Goal: Task Accomplishment & Management: Manage account settings

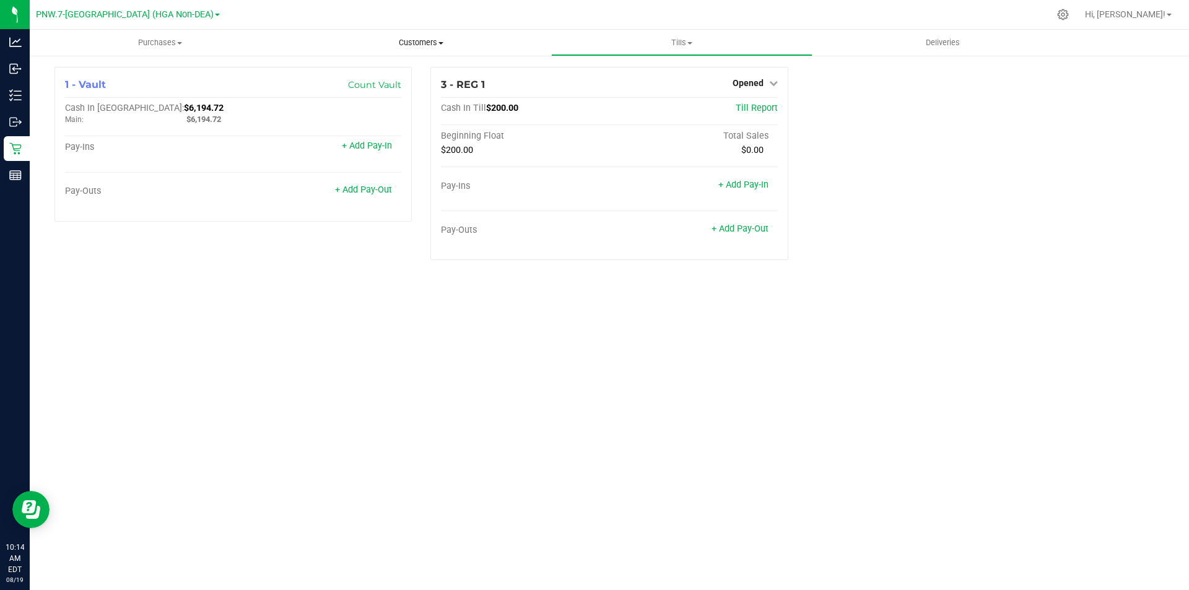
click at [422, 45] on span "Customers" at bounding box center [420, 42] width 259 height 11
click at [396, 75] on li "All customers" at bounding box center [420, 74] width 261 height 15
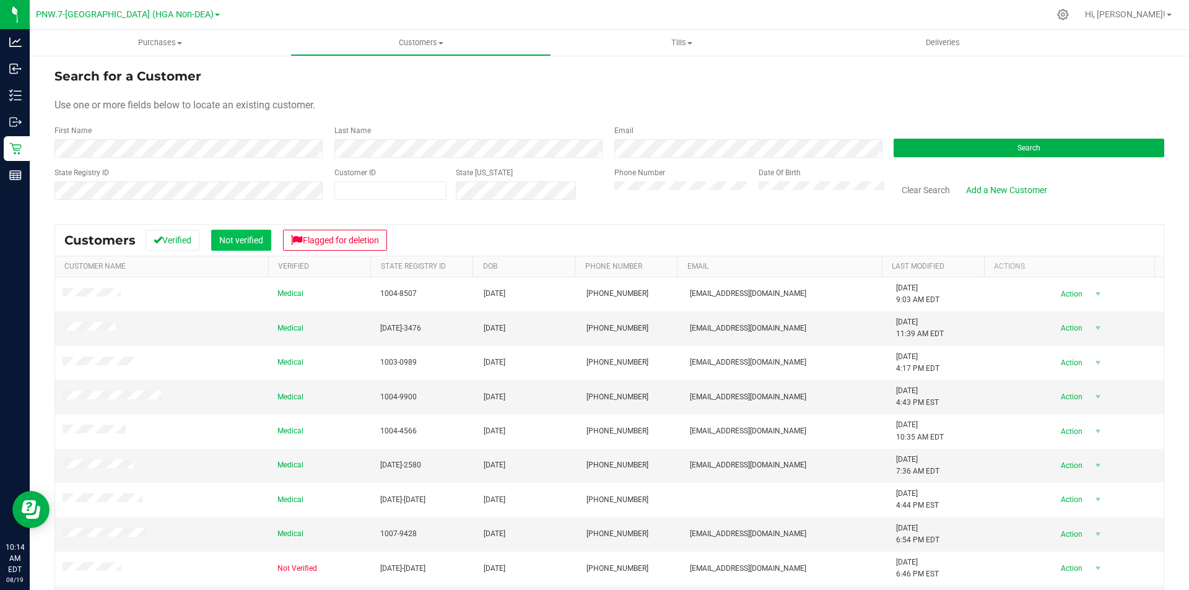
click at [263, 240] on button "Not verified" at bounding box center [241, 240] width 60 height 21
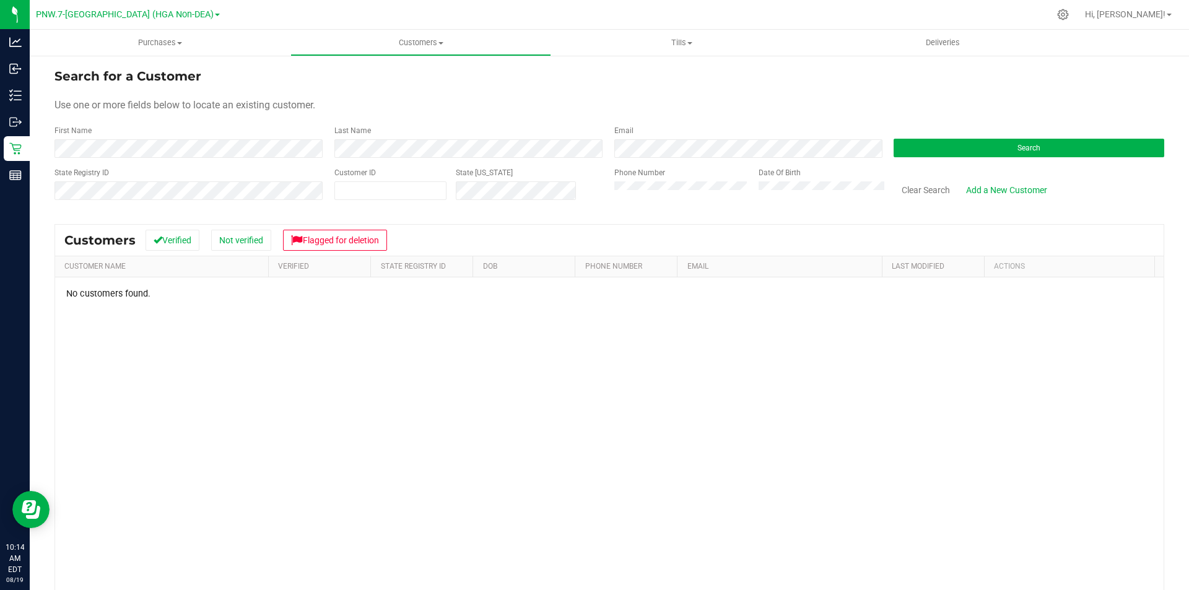
click at [185, 16] on link "PNW.7-[GEOGRAPHIC_DATA] (HGA Non-DEA)" at bounding box center [128, 14] width 184 height 12
click at [166, 59] on link "PSE.27-[PERSON_NAME] (HGA Non-DEA)" at bounding box center [128, 60] width 184 height 17
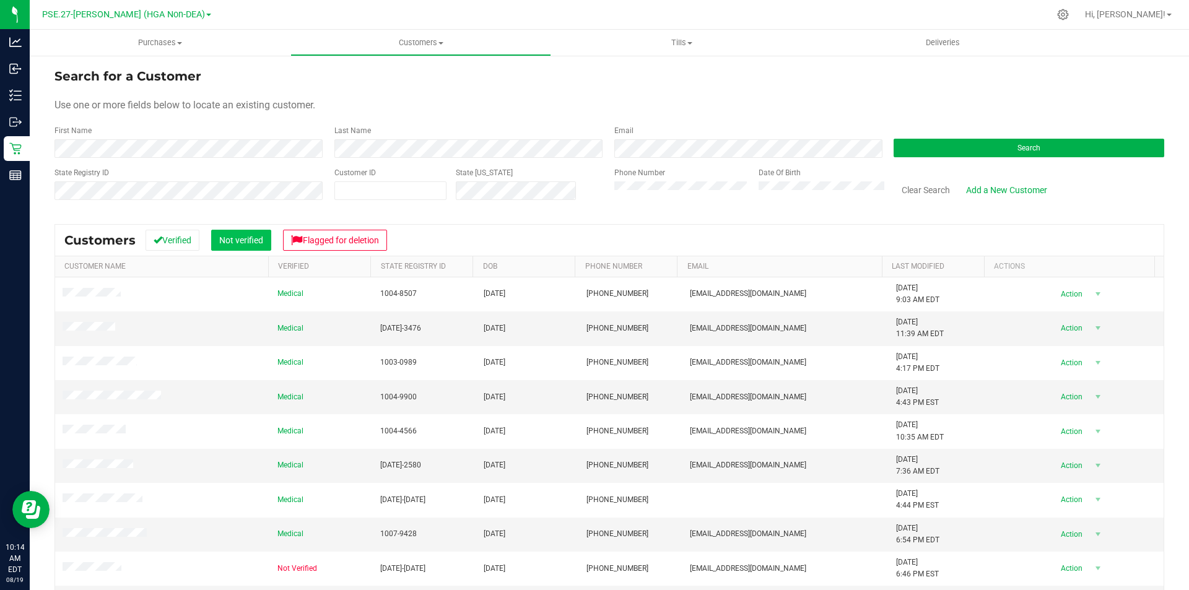
click at [248, 240] on button "Not verified" at bounding box center [241, 240] width 60 height 21
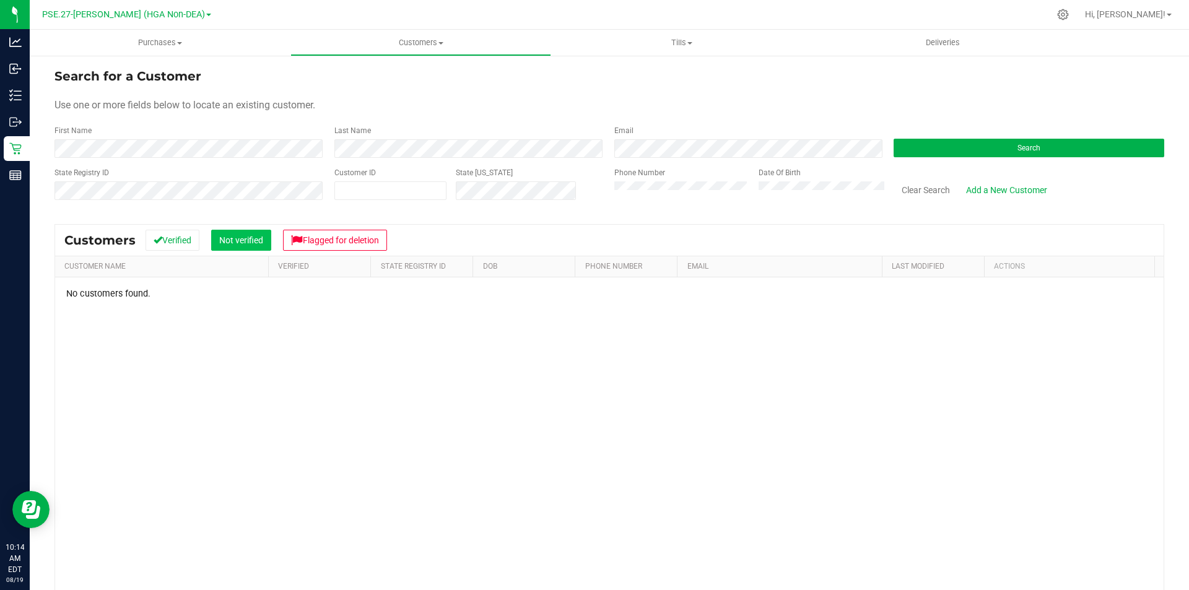
click at [241, 237] on button "Not verified" at bounding box center [241, 240] width 60 height 21
click at [242, 238] on button "Not verified" at bounding box center [241, 240] width 60 height 21
click at [206, 16] on span at bounding box center [208, 15] width 5 height 2
click at [251, 126] on div "First Name" at bounding box center [189, 141] width 271 height 33
click at [926, 147] on button "Search" at bounding box center [1028, 148] width 271 height 19
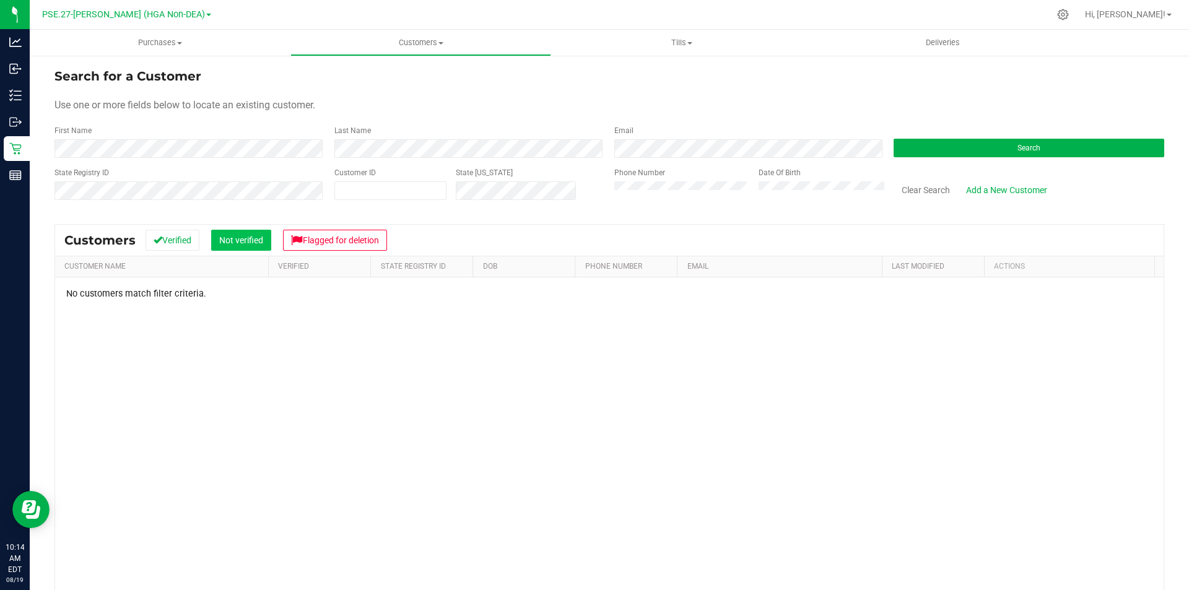
click at [241, 236] on button "Not verified" at bounding box center [241, 240] width 60 height 21
click at [244, 241] on button "Not verified" at bounding box center [241, 240] width 60 height 21
click at [250, 239] on button "Not verified" at bounding box center [241, 240] width 60 height 21
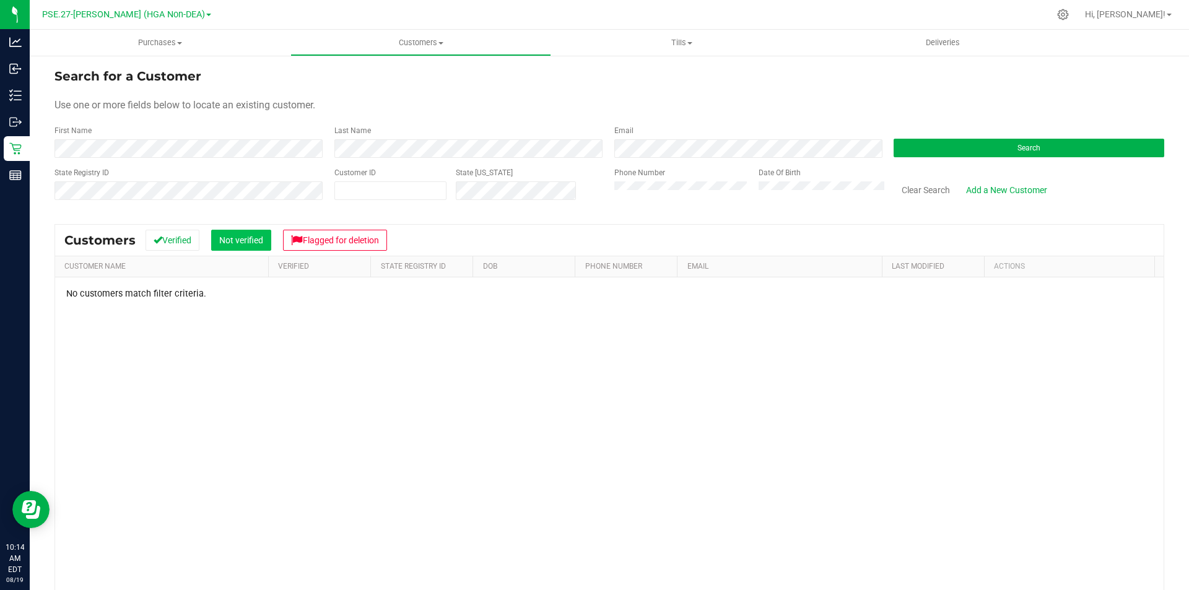
click at [250, 239] on button "Not verified" at bounding box center [241, 240] width 60 height 21
click at [241, 246] on button "Not verified" at bounding box center [241, 240] width 60 height 21
click at [180, 15] on span "PSE.27-[PERSON_NAME] (HGA Non-DEA)" at bounding box center [123, 14] width 163 height 11
click at [169, 47] on link "PNW.7-[GEOGRAPHIC_DATA] (HGA Non-DEA)" at bounding box center [126, 43] width 181 height 17
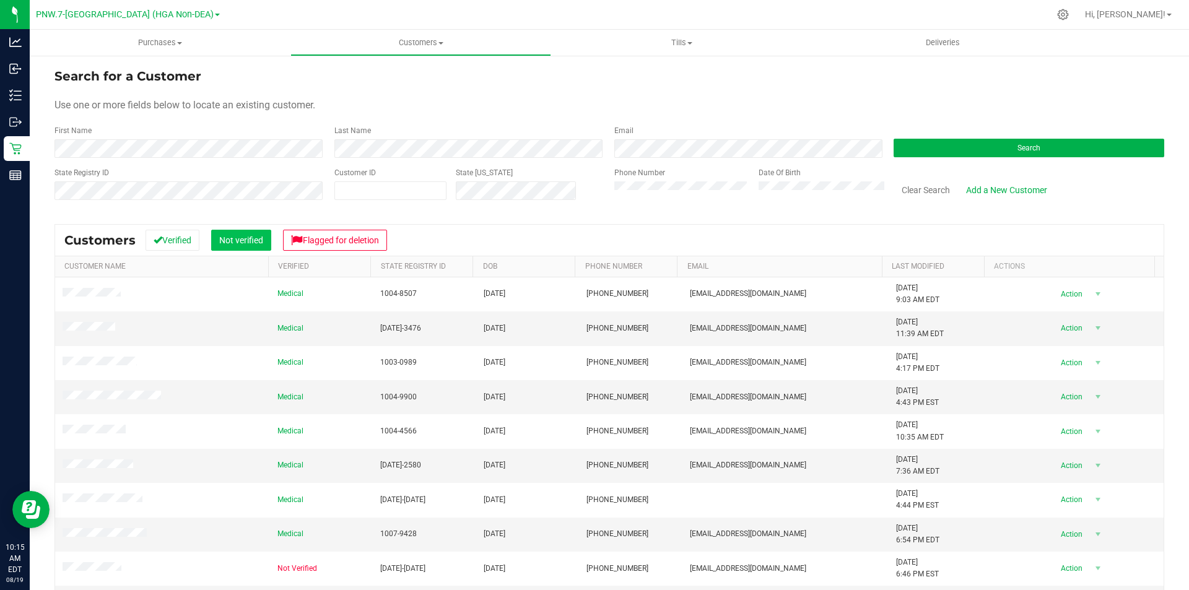
click at [243, 245] on button "Not verified" at bounding box center [241, 240] width 60 height 21
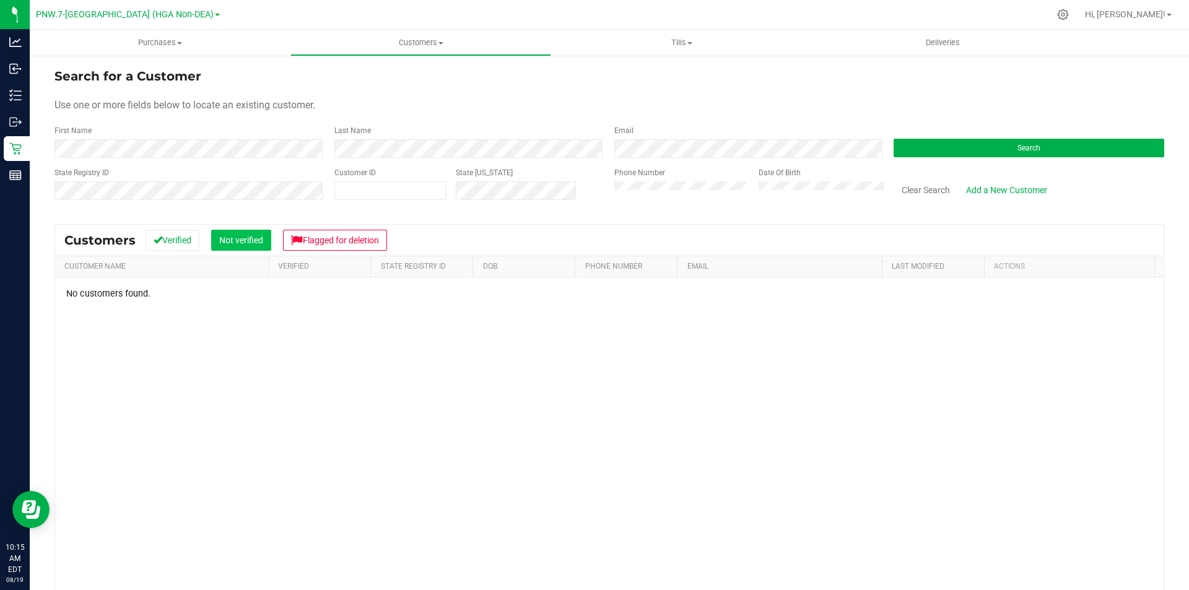
click at [255, 240] on button "Not verified" at bounding box center [241, 240] width 60 height 21
click at [905, 152] on button "Search" at bounding box center [1028, 148] width 271 height 19
click at [413, 47] on span "Customers" at bounding box center [420, 42] width 259 height 11
click at [392, 95] on li "Add a new customer" at bounding box center [420, 89] width 261 height 15
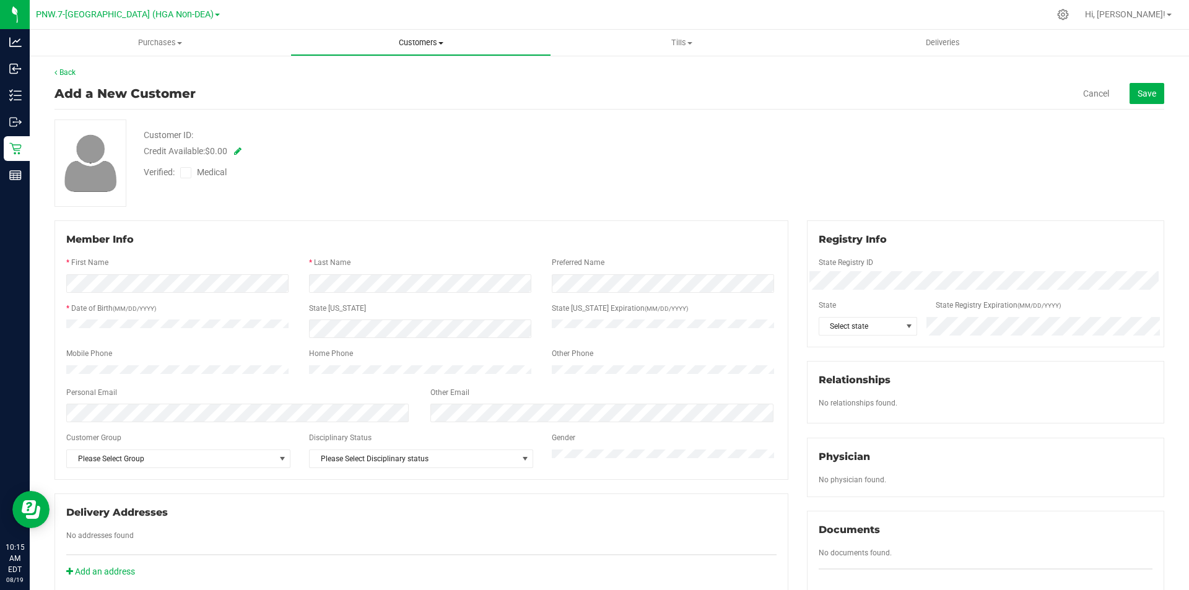
click at [419, 41] on span "Customers" at bounding box center [420, 42] width 259 height 11
click at [404, 74] on li "All customers" at bounding box center [420, 74] width 261 height 15
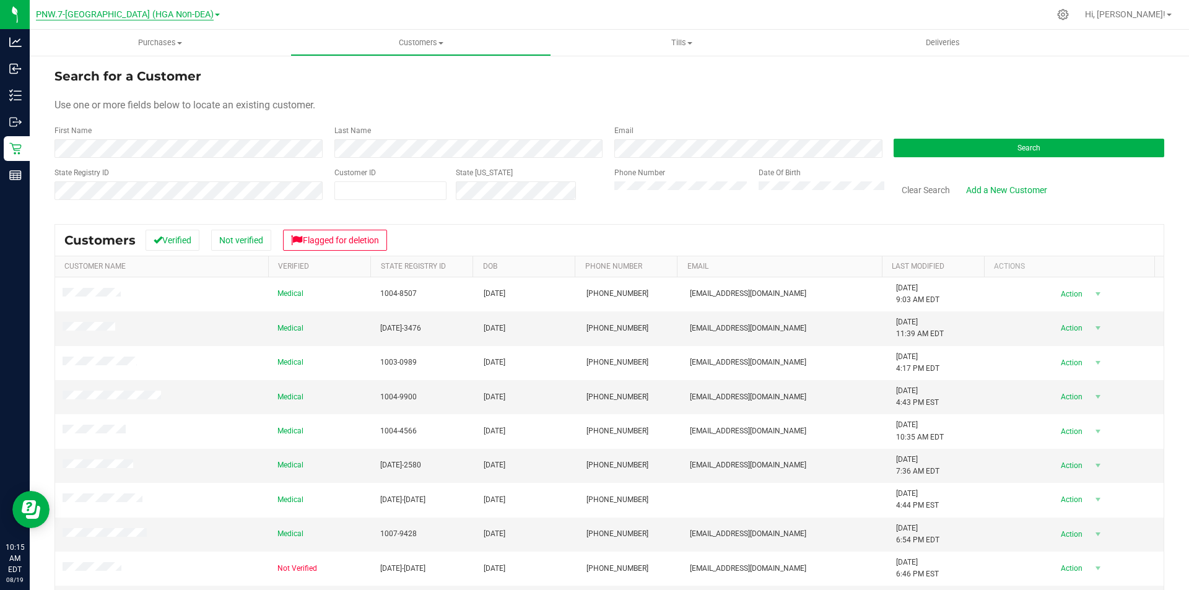
click at [117, 14] on span "PNW.7-[GEOGRAPHIC_DATA] (HGA Non-DEA)" at bounding box center [125, 14] width 178 height 11
click at [123, 66] on link "PSE.27-[PERSON_NAME] (HGA Non-DEA)" at bounding box center [128, 60] width 184 height 17
click at [968, 157] on div "Search" at bounding box center [1024, 141] width 280 height 33
click at [966, 152] on button "Search" at bounding box center [1028, 148] width 271 height 19
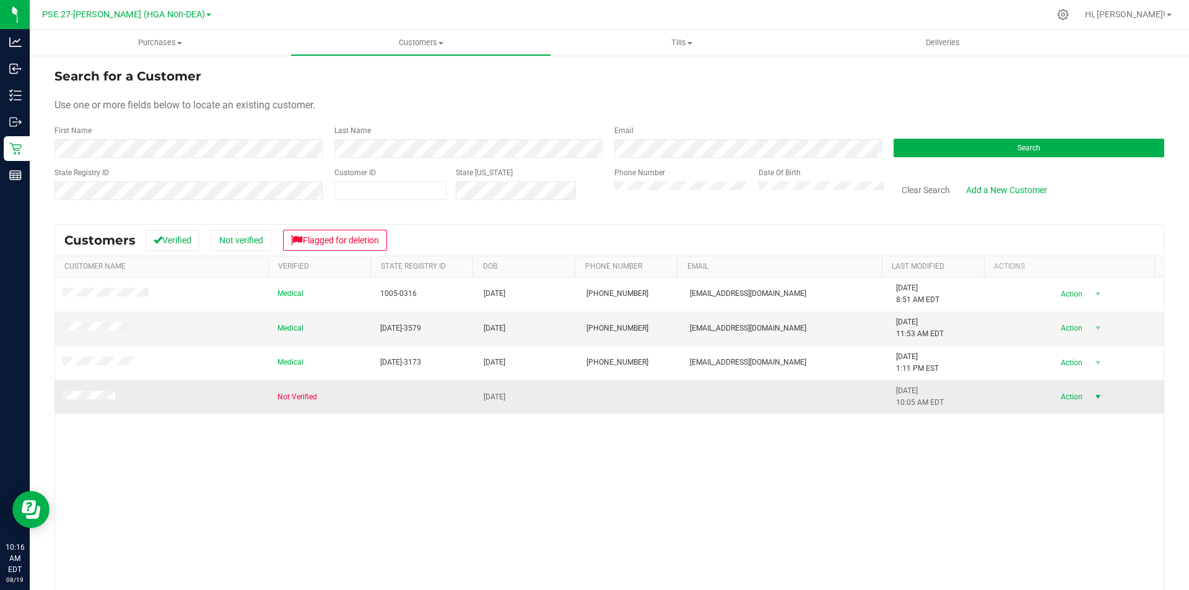
click at [1059, 397] on span "Action" at bounding box center [1069, 396] width 40 height 17
click at [984, 432] on div "Medical 1005-0316 [DATE] (912) 675-9135 [EMAIL_ADDRESS][DOMAIN_NAME] [DATE] 8:5…" at bounding box center [609, 462] width 1108 height 371
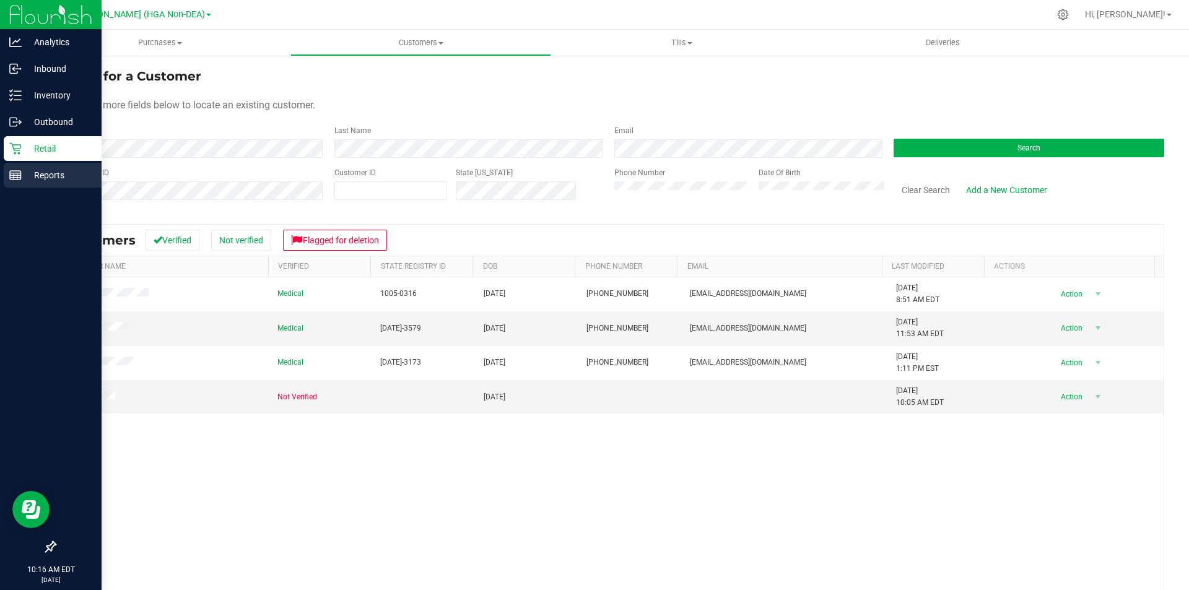
click at [13, 173] on line at bounding box center [15, 173] width 11 height 0
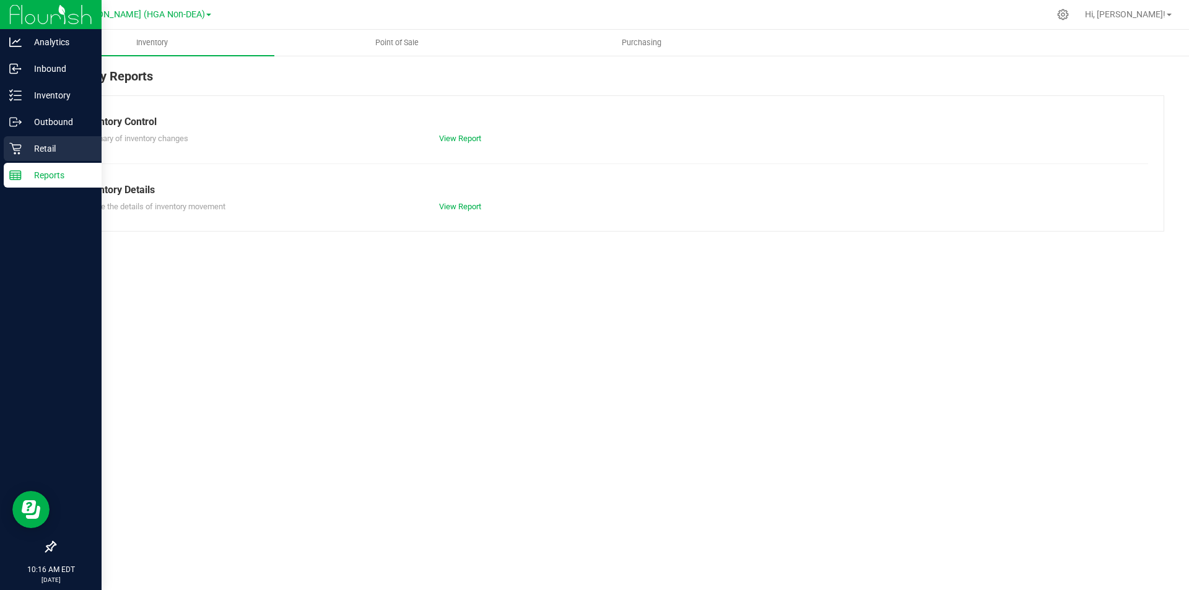
click at [50, 146] on p "Retail" at bounding box center [59, 148] width 74 height 15
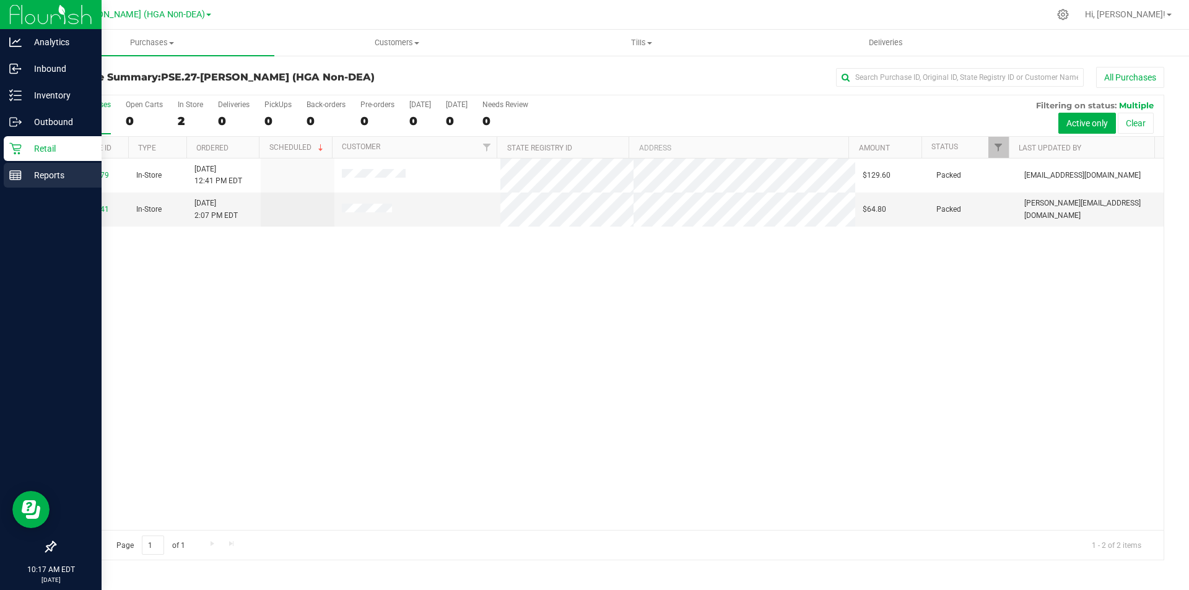
click at [14, 172] on icon at bounding box center [15, 175] width 12 height 12
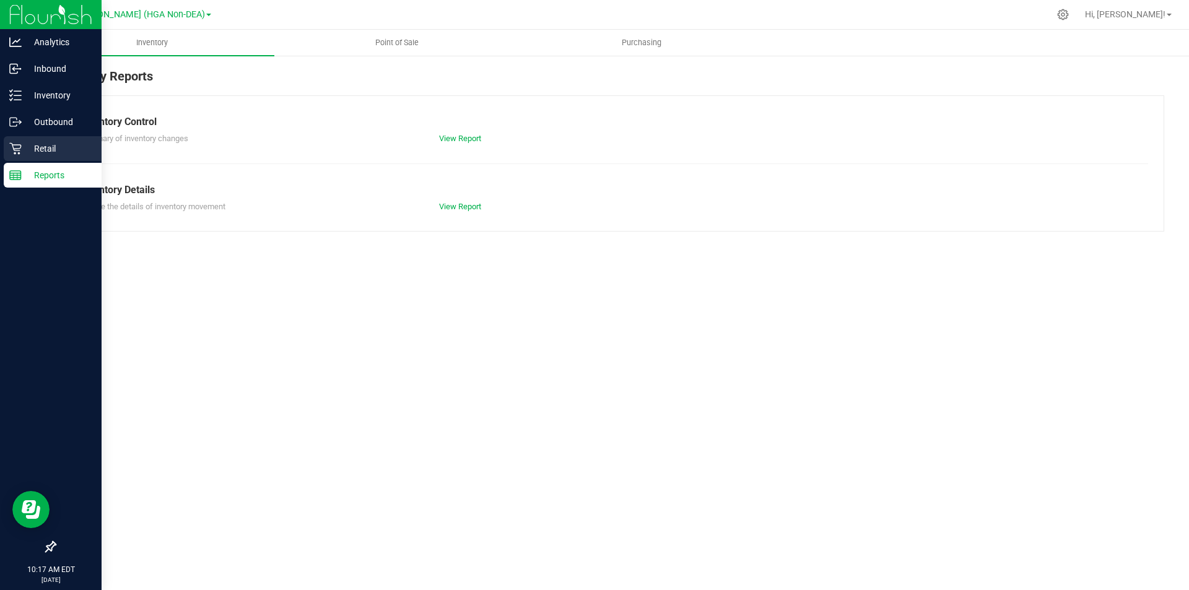
click at [20, 145] on icon at bounding box center [15, 148] width 12 height 12
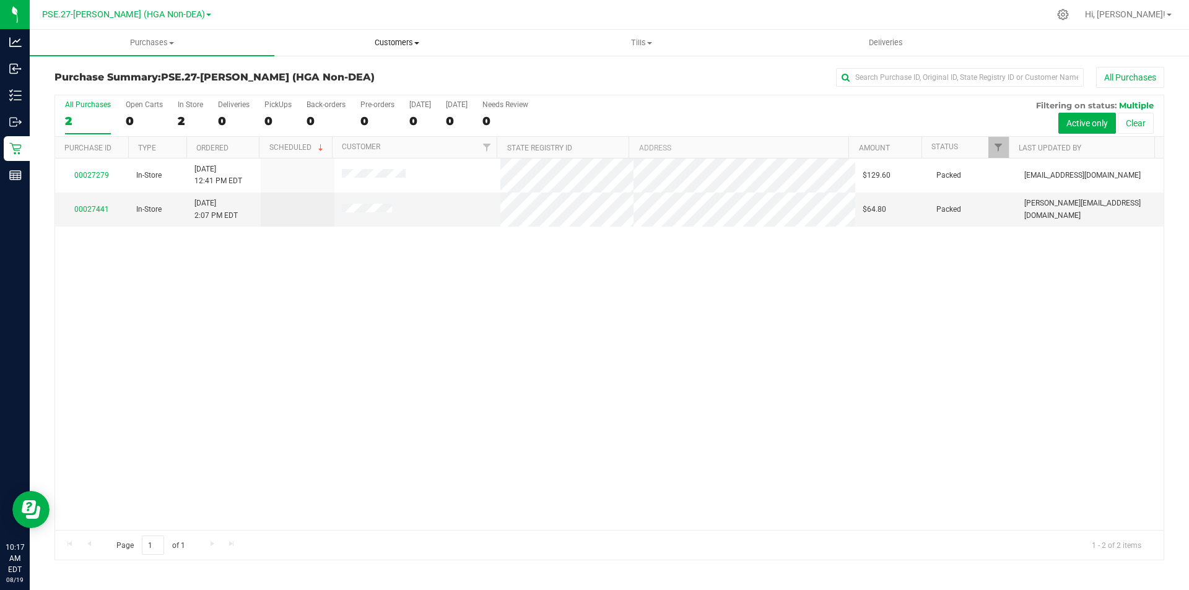
click at [412, 44] on span "Customers" at bounding box center [396, 42] width 243 height 11
click at [370, 79] on li "All customers" at bounding box center [396, 74] width 245 height 15
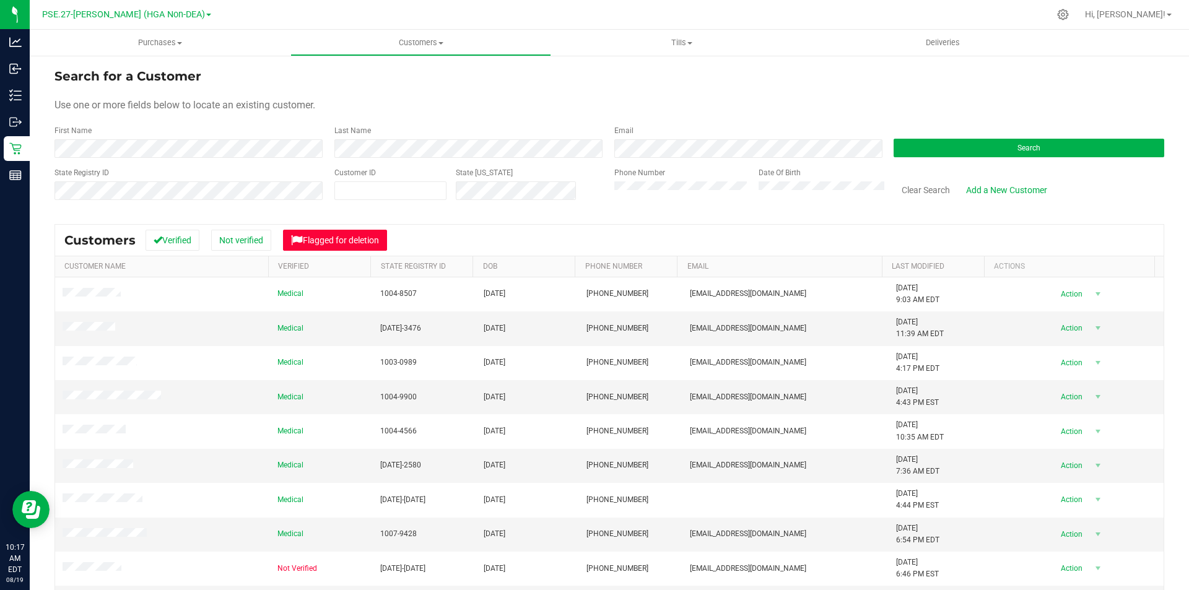
click at [324, 241] on button "Flagged for deletion" at bounding box center [335, 240] width 104 height 21
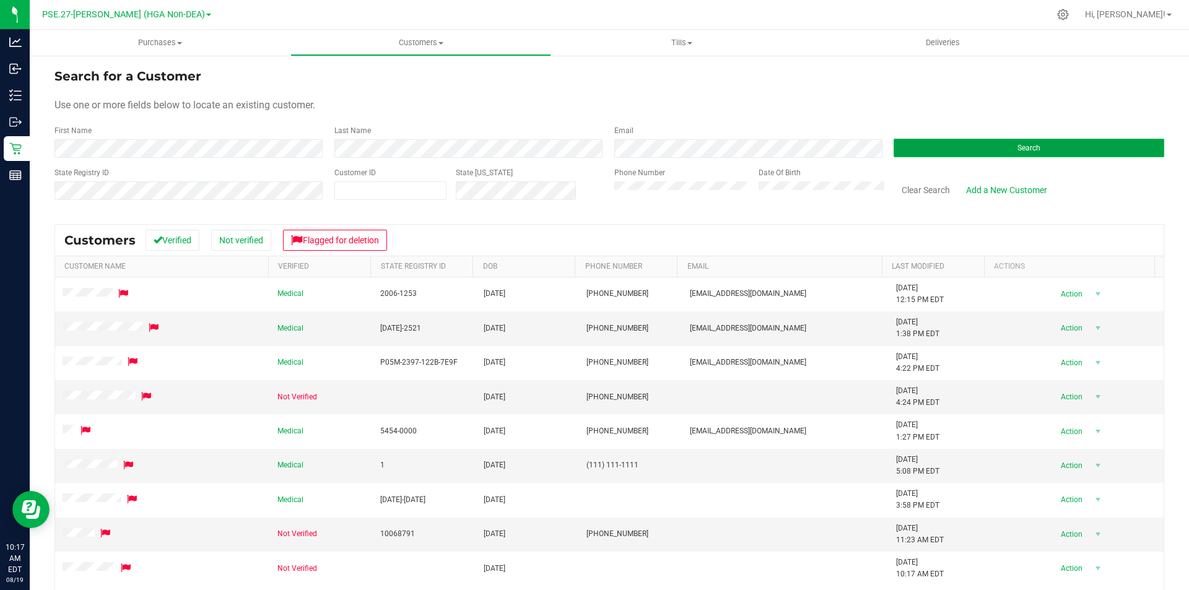
click at [922, 147] on button "Search" at bounding box center [1028, 148] width 271 height 19
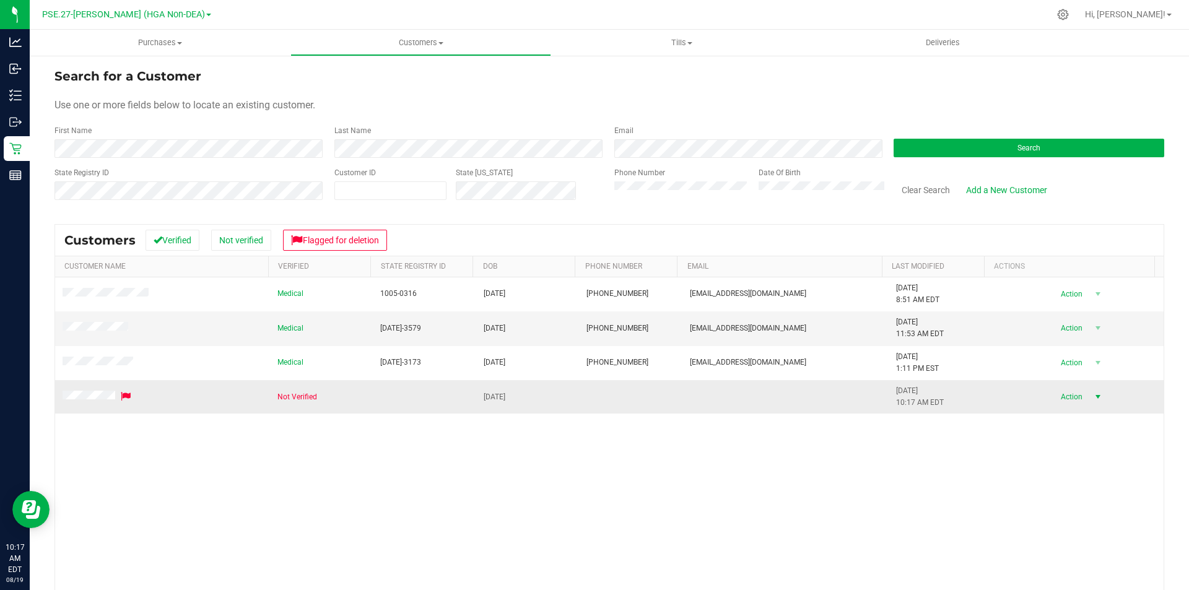
click at [1090, 397] on span "select" at bounding box center [1097, 396] width 15 height 17
click at [1083, 469] on li "Delete profile" at bounding box center [1075, 470] width 84 height 19
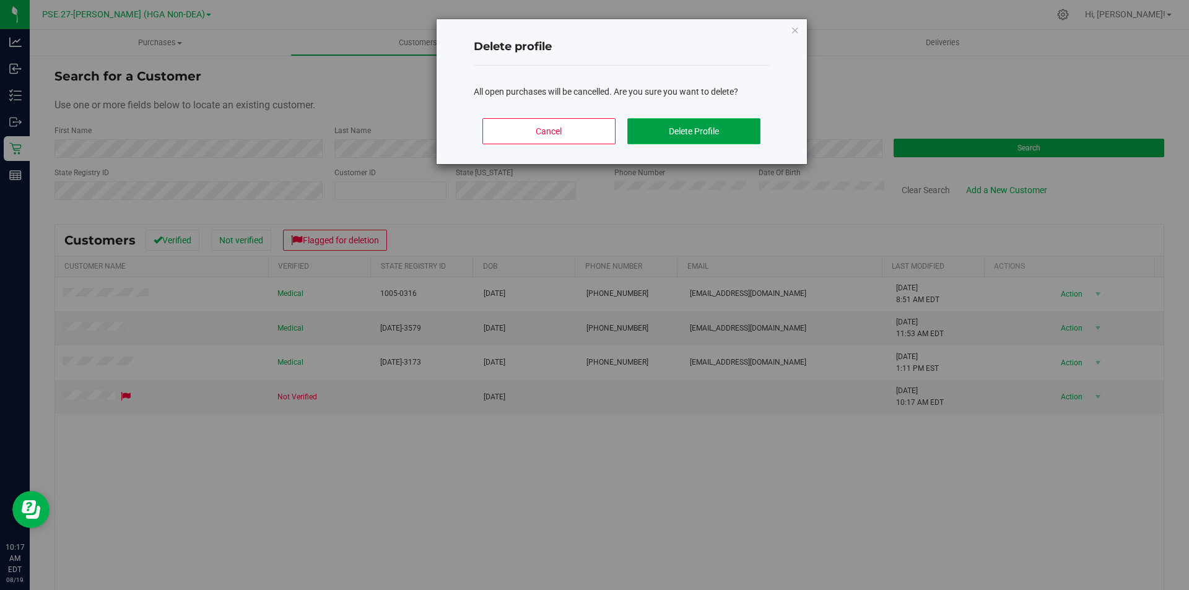
click at [704, 133] on button "Delete Profile" at bounding box center [693, 131] width 133 height 26
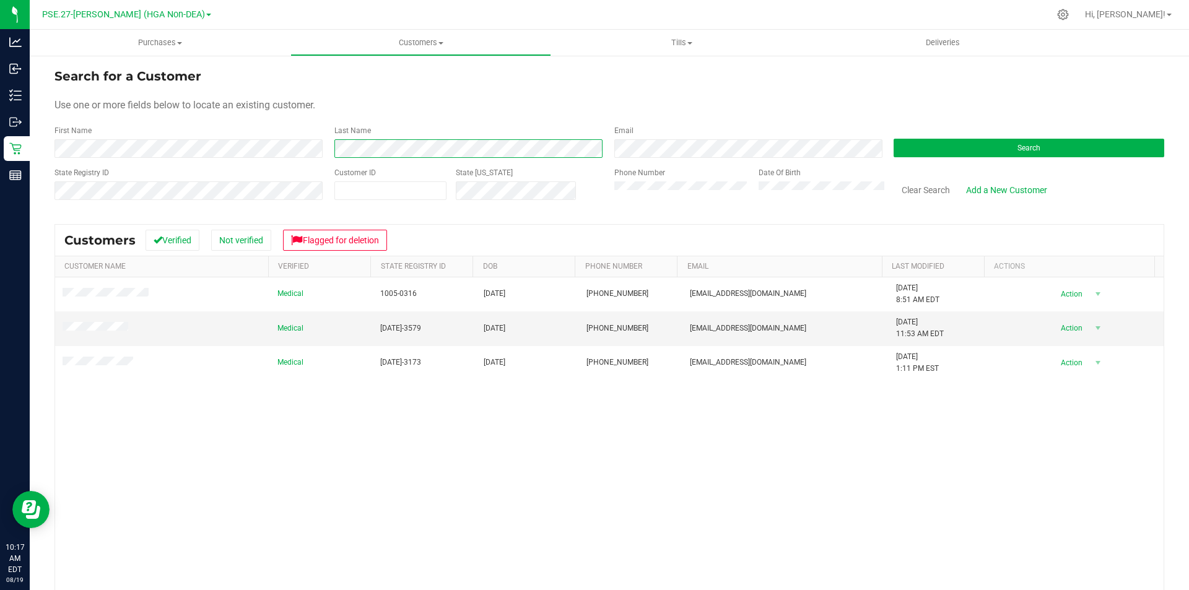
click at [126, 149] on div "First Name Last Name Email Search" at bounding box center [608, 141] width 1109 height 33
